Goal: Find specific page/section: Find specific page/section

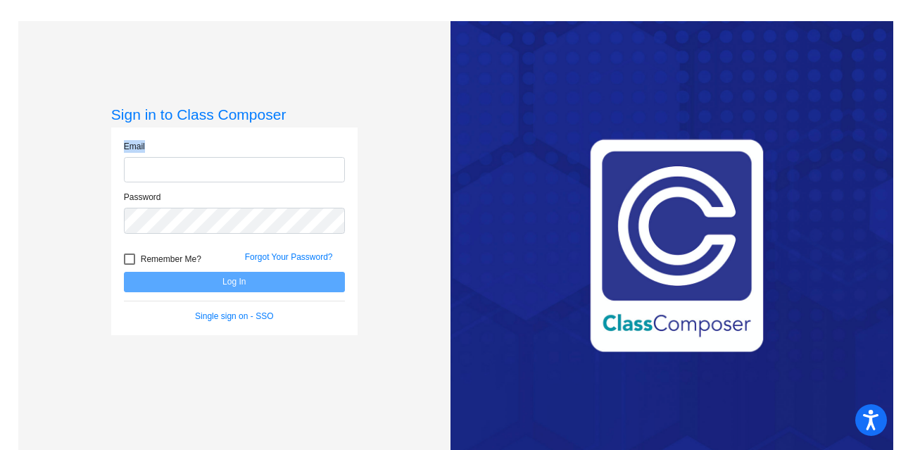
type input "[EMAIL_ADDRESS][DOMAIN_NAME]"
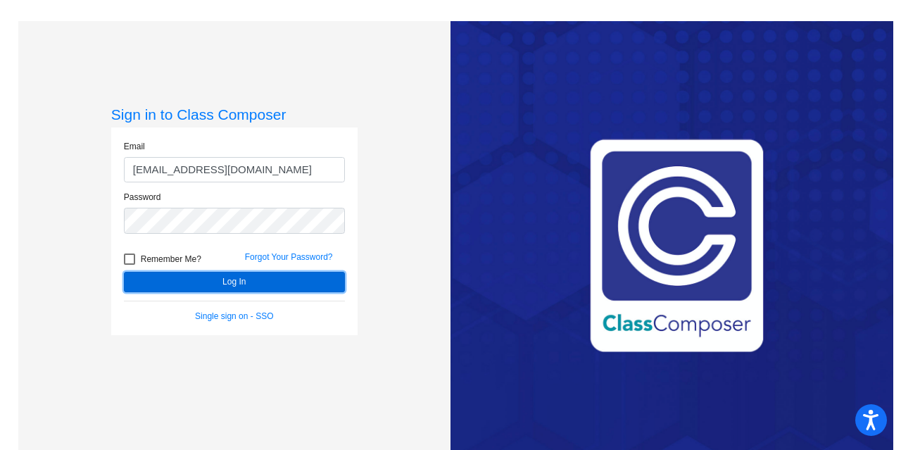
drag, startPoint x: 658, startPoint y: 436, endPoint x: 279, endPoint y: 277, distance: 410.9
click at [279, 277] on button "Log In" at bounding box center [234, 282] width 221 height 20
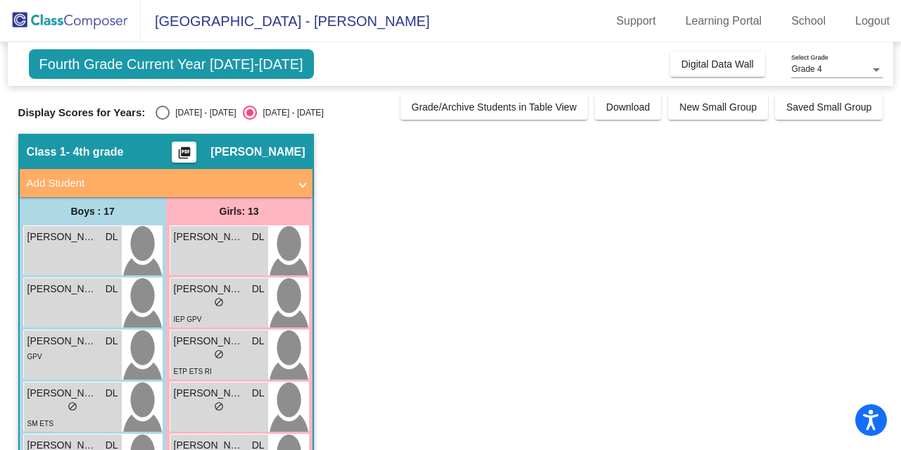
click at [0, 153] on mat-sidenav-content "Grade 4 Select Grade Fourth Grade Current Year [DATE]-[DATE] Add, Move, or Reta…" at bounding box center [450, 246] width 901 height 408
click at [162, 113] on div "Select an option" at bounding box center [163, 113] width 14 height 14
click at [162, 120] on input "[DATE] - [DATE]" at bounding box center [162, 120] width 1 height 1
radio input "true"
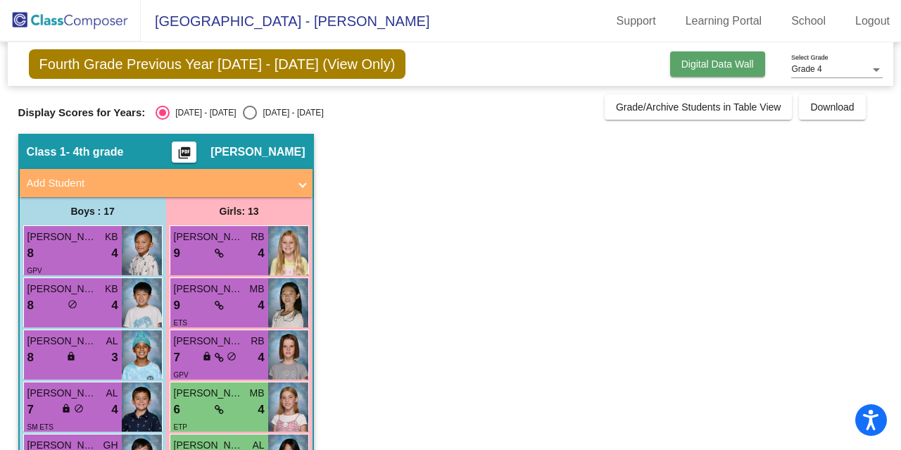
click at [701, 54] on button "Digital Data Wall" at bounding box center [717, 63] width 95 height 25
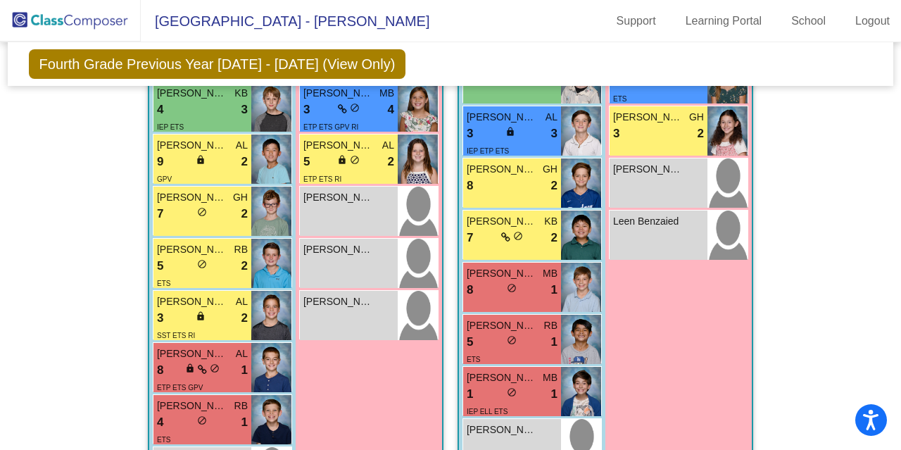
scroll to position [835, 0]
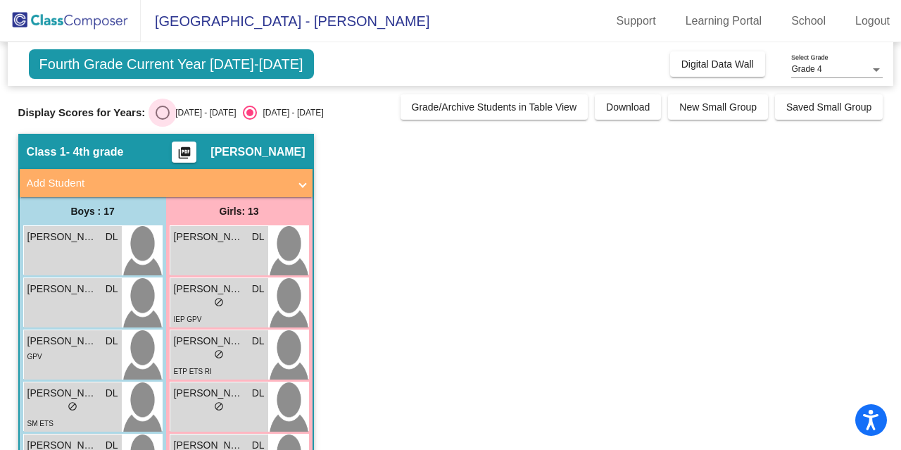
click at [158, 114] on div "Select an option" at bounding box center [163, 113] width 14 height 14
click at [162, 120] on input "[DATE] - [DATE]" at bounding box center [162, 120] width 1 height 1
radio input "true"
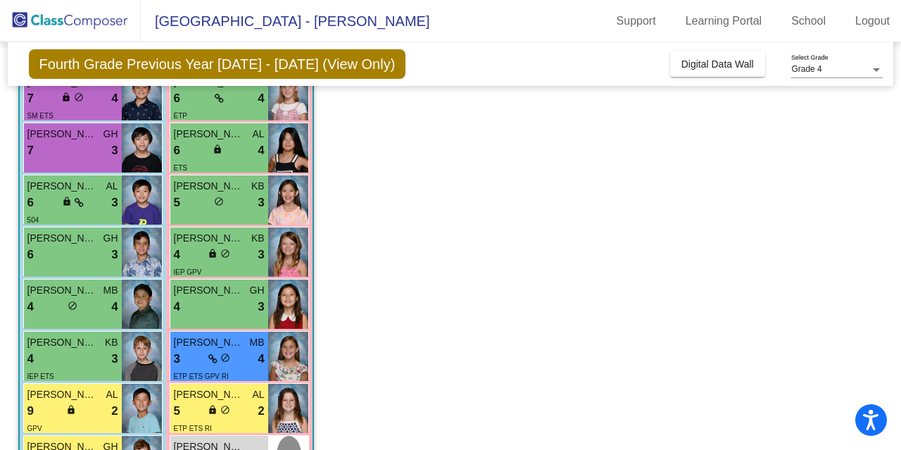
scroll to position [311, 0]
click at [691, 58] on span "Digital Data Wall" at bounding box center [718, 63] width 73 height 11
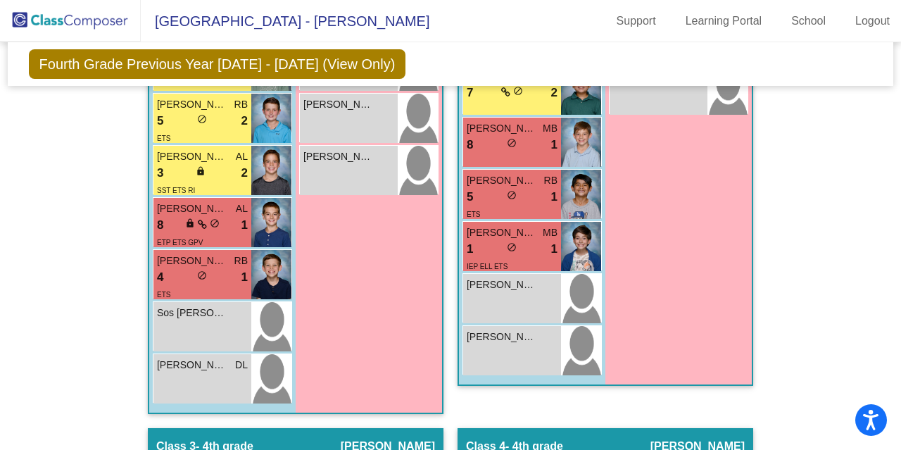
scroll to position [979, 0]
